Goal: Task Accomplishment & Management: Complete application form

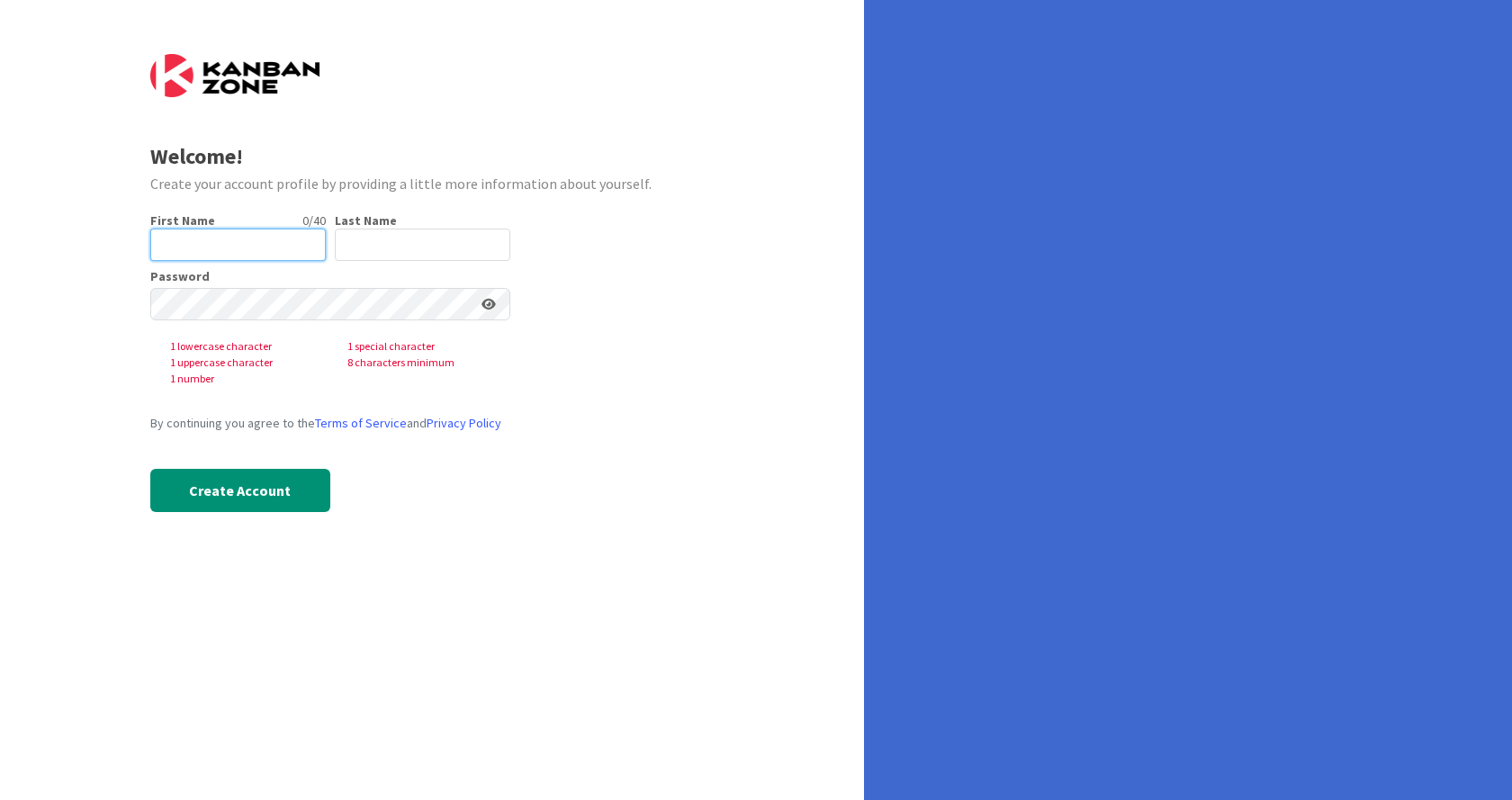
click at [253, 240] on input "text" at bounding box center [238, 245] width 175 height 33
type input "[PERSON_NAME]"
type input "Karpavich"
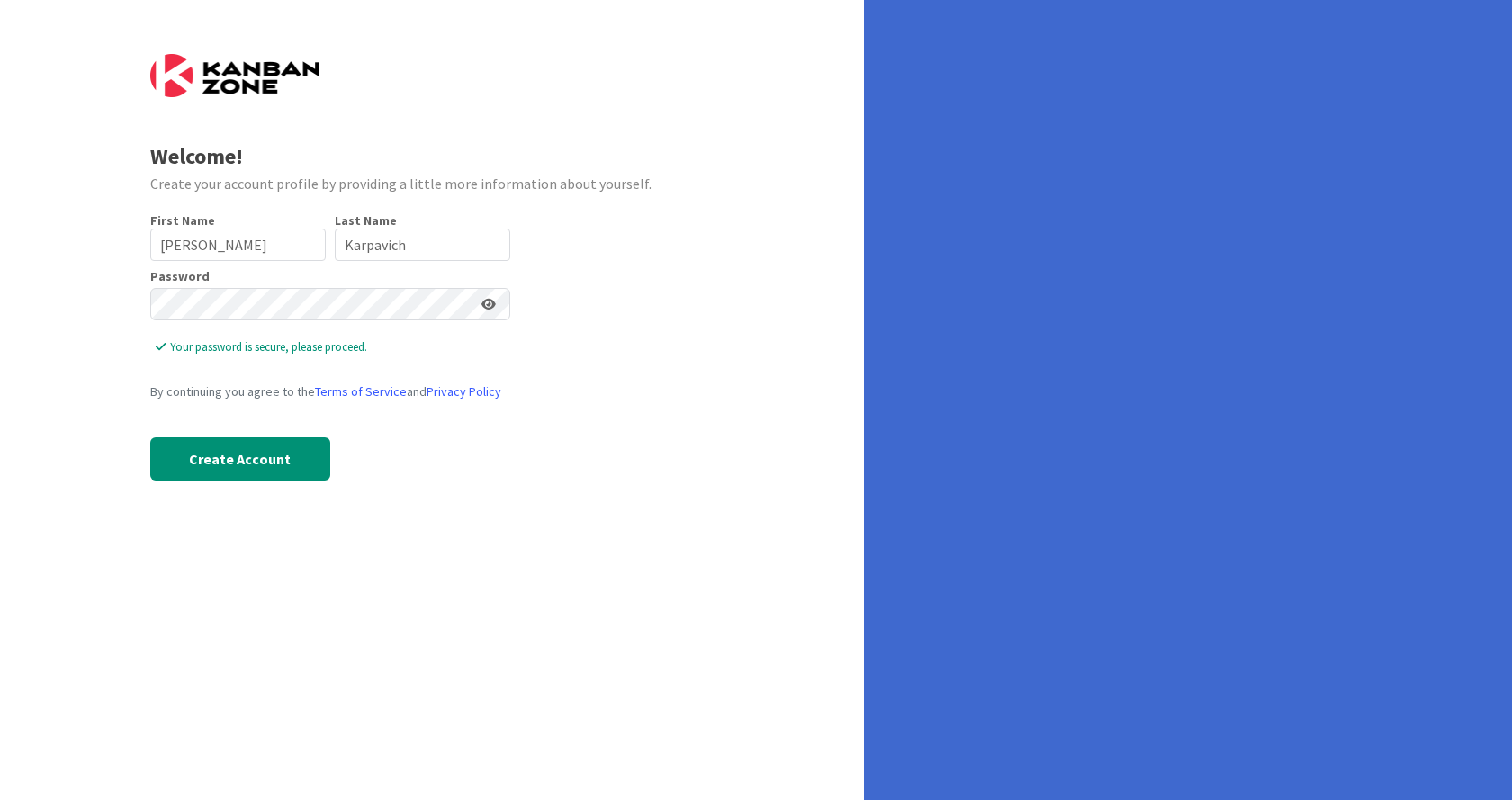
click at [488, 300] on icon at bounding box center [489, 304] width 15 height 13
click at [289, 459] on button "Create Account" at bounding box center [241, 459] width 180 height 44
